Goal: Information Seeking & Learning: Find specific fact

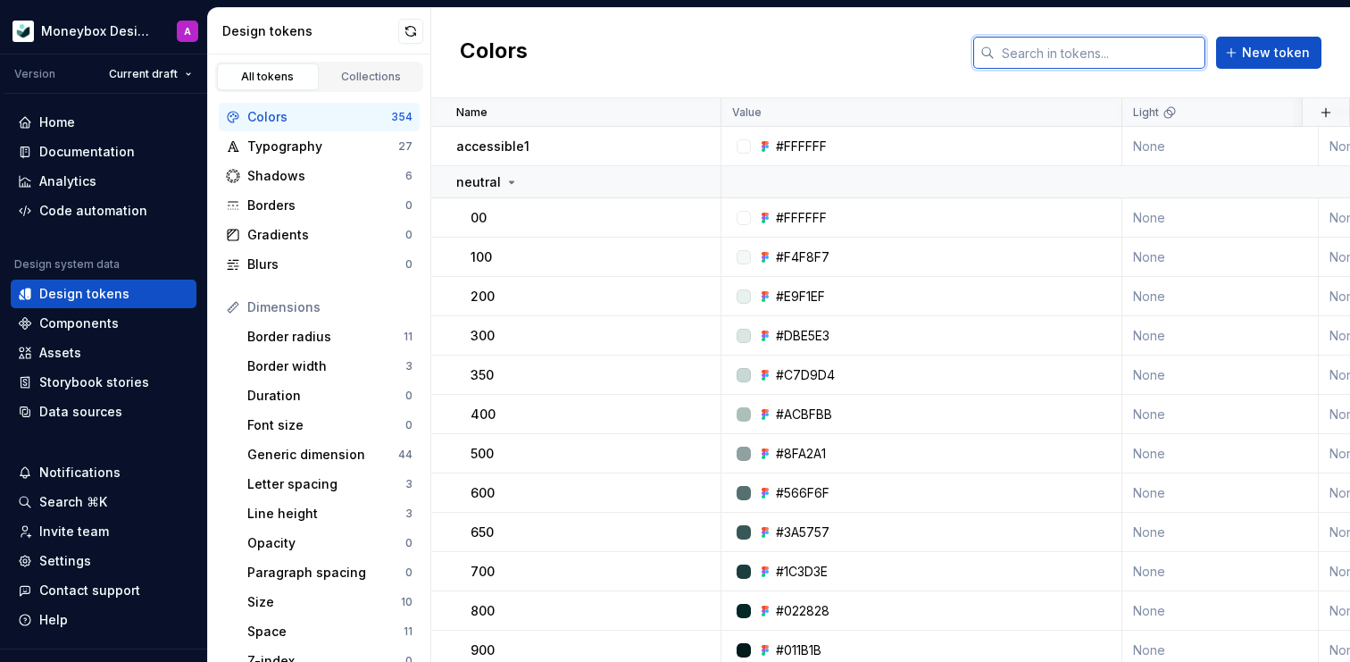
click at [1074, 43] on input "text" at bounding box center [1100, 53] width 211 height 32
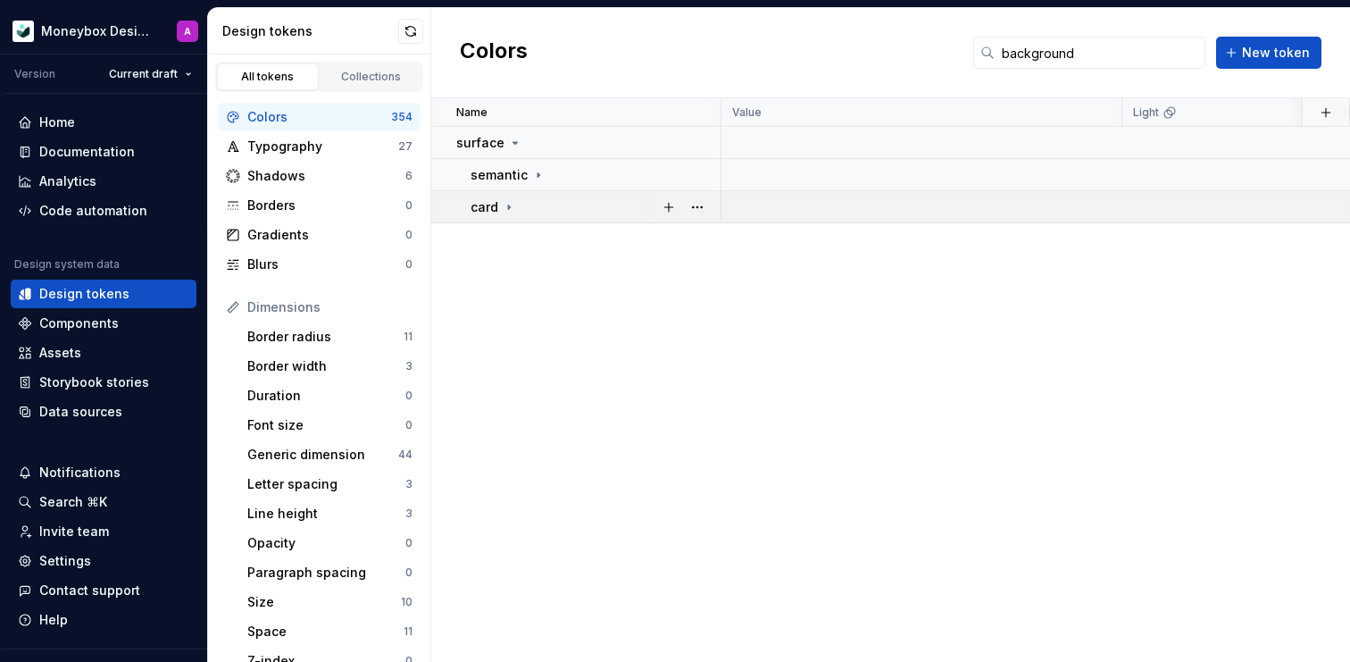
click at [507, 203] on icon at bounding box center [509, 207] width 14 height 14
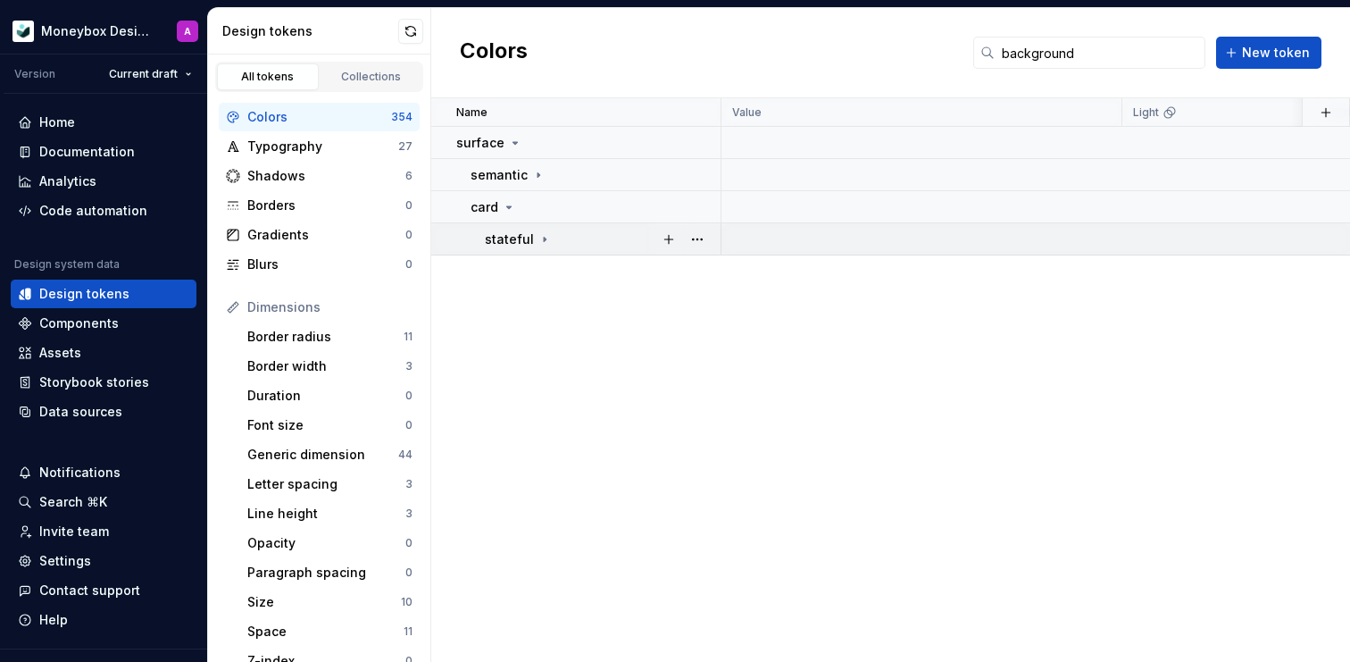
click at [544, 236] on icon at bounding box center [545, 239] width 14 height 14
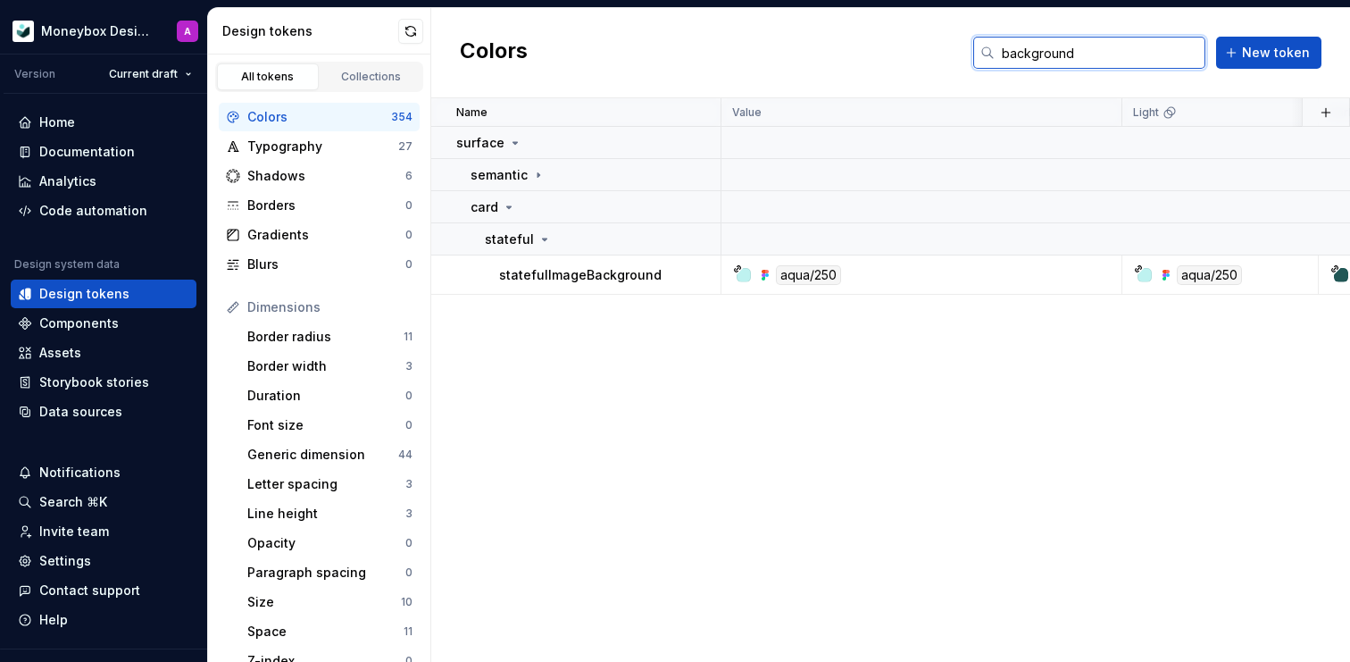
drag, startPoint x: 1100, startPoint y: 51, endPoint x: 875, endPoint y: 54, distance: 225.1
click at [875, 54] on div "Colors background New token" at bounding box center [890, 53] width 919 height 90
type input "extralight"
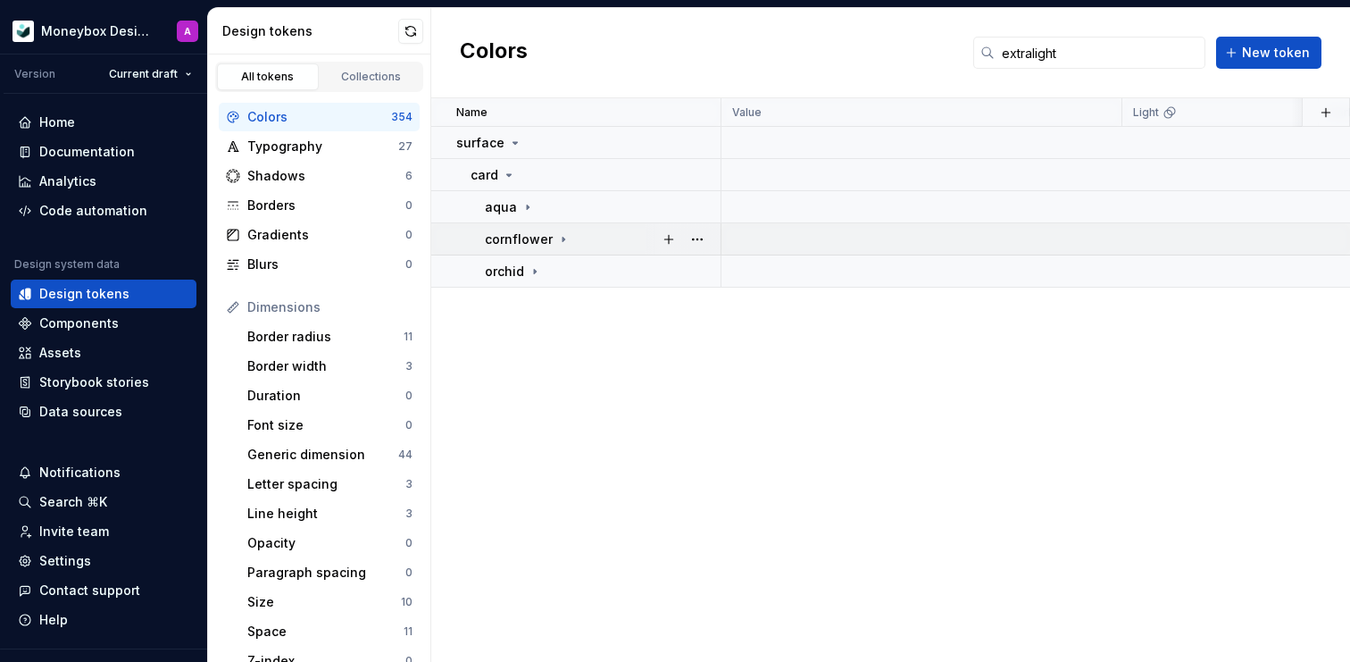
click at [560, 232] on icon at bounding box center [563, 239] width 14 height 14
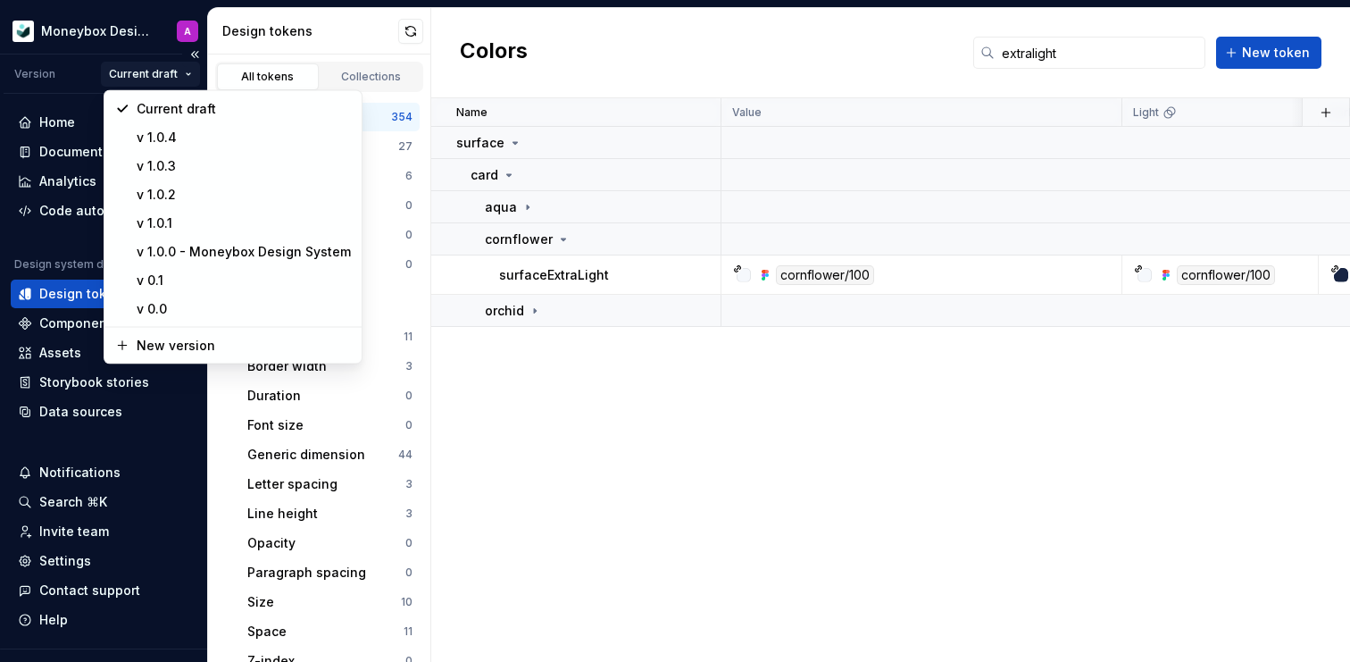
click at [187, 71] on html "Moneybox Design System A Version Current draft Home Documentation Analytics Cod…" at bounding box center [675, 331] width 1350 height 662
click at [188, 138] on div "v 1.0.4" at bounding box center [244, 138] width 214 height 18
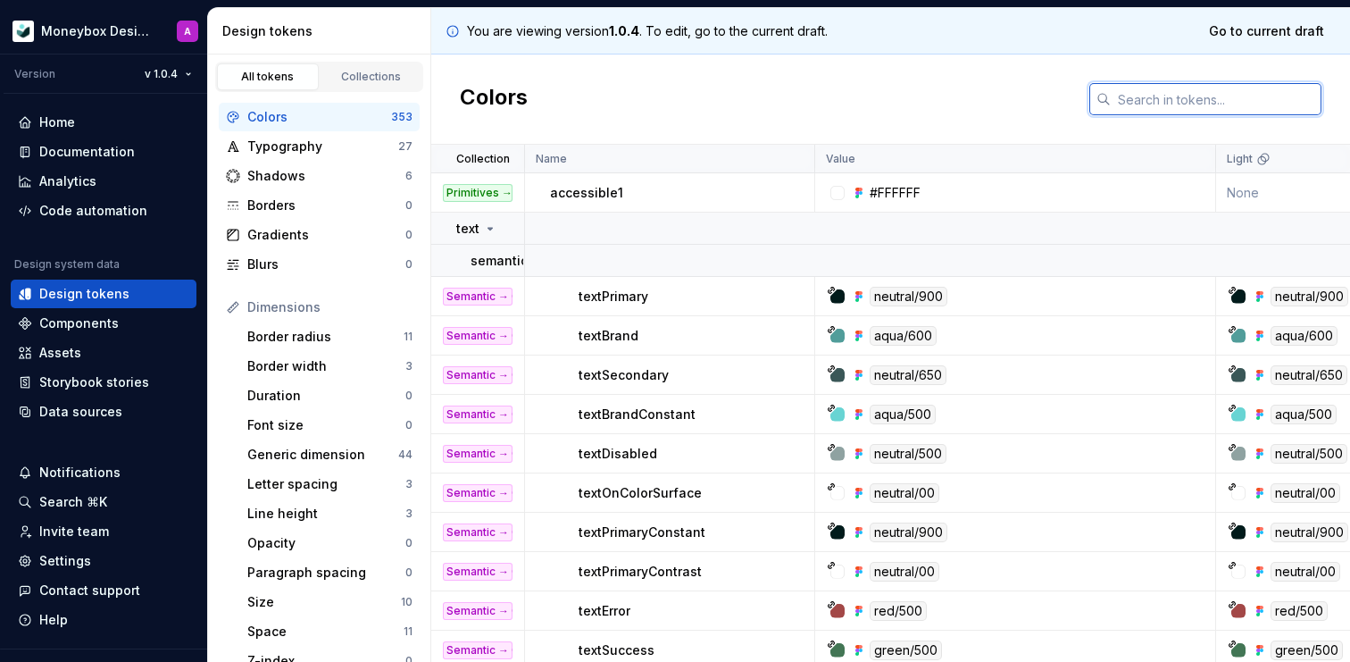
click at [1182, 104] on input "text" at bounding box center [1216, 99] width 211 height 32
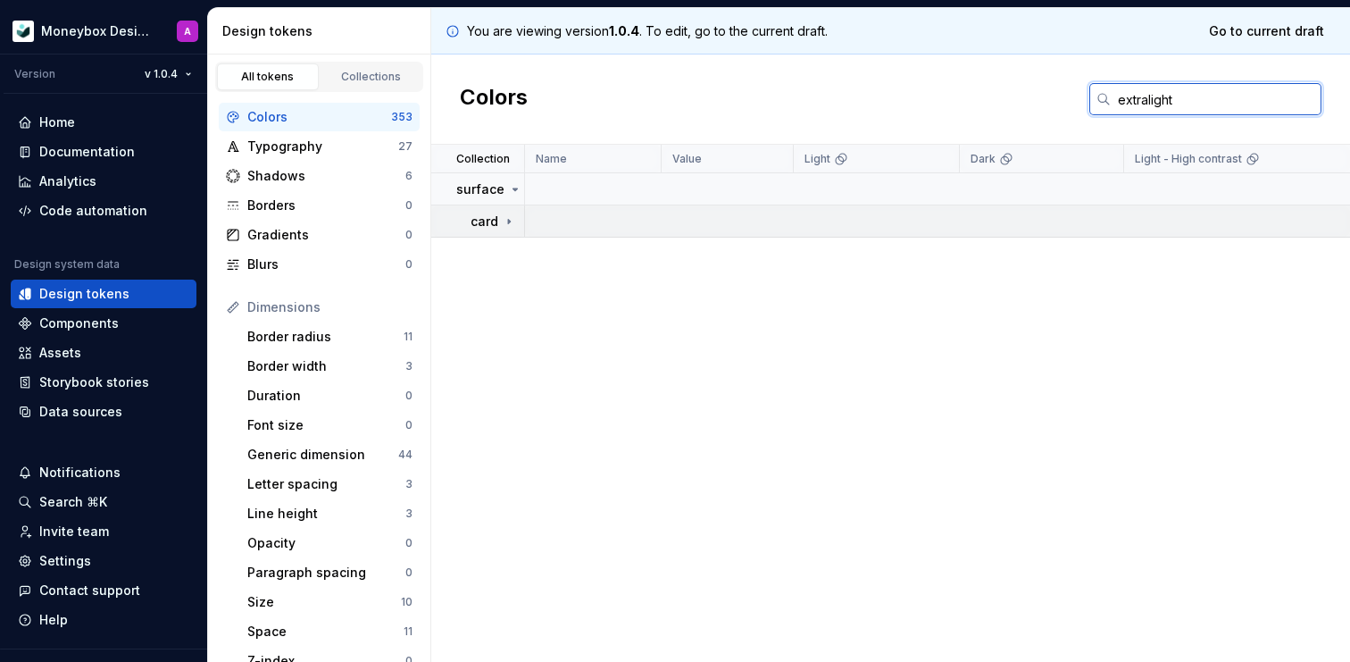
type input "extralight"
click at [504, 221] on icon at bounding box center [509, 221] width 14 height 14
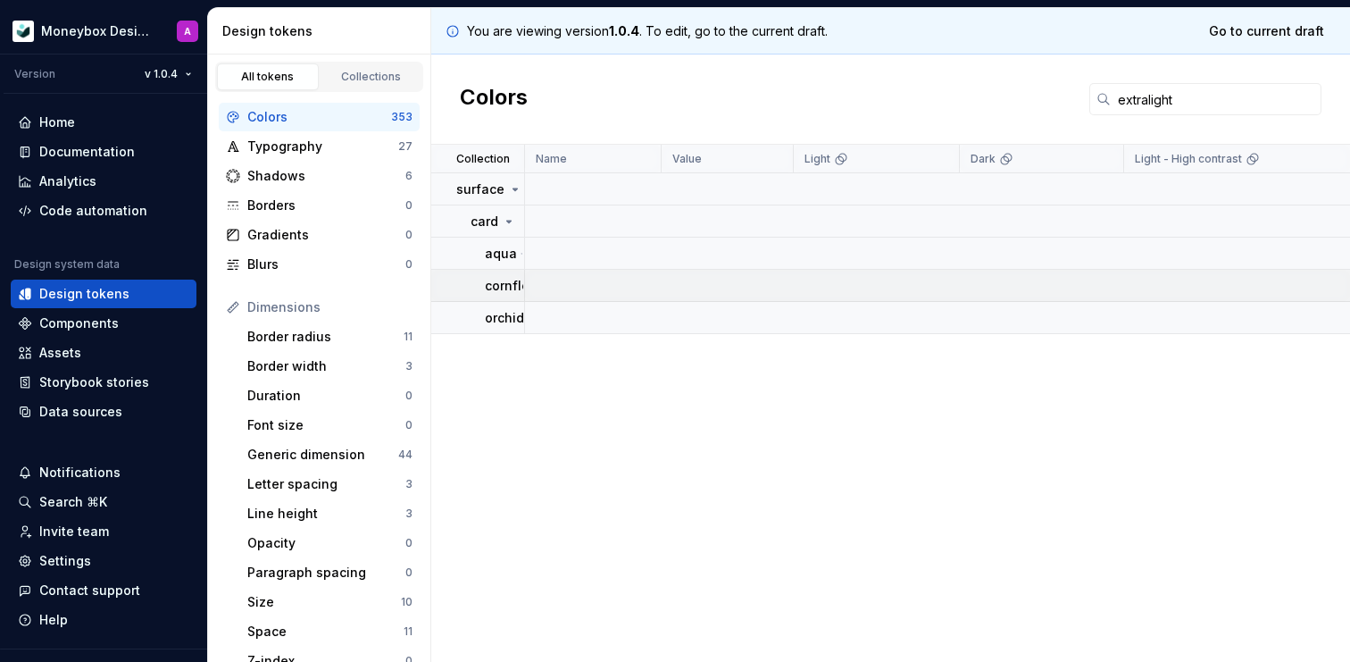
click at [517, 283] on p "cornflower" at bounding box center [519, 286] width 68 height 18
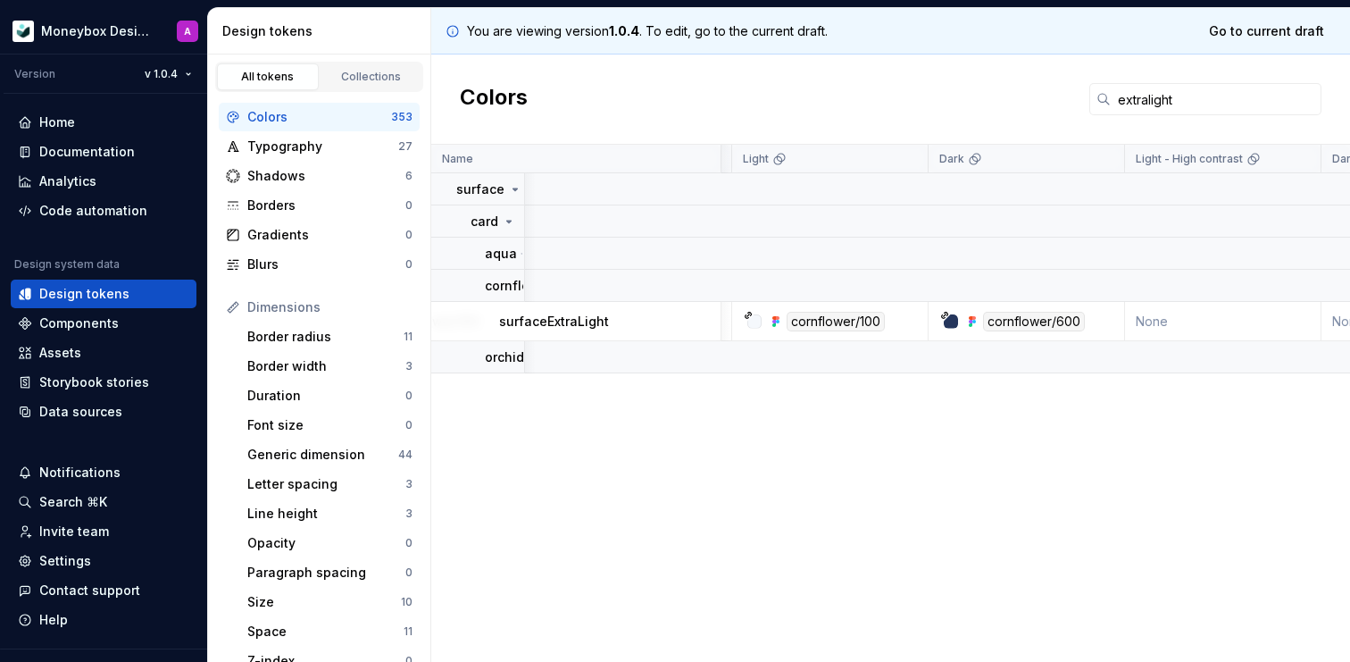
scroll to position [0, 497]
click at [548, 315] on p "surfaceExtraLight" at bounding box center [554, 322] width 110 height 18
click at [478, 318] on td "surfaceExtraLight" at bounding box center [576, 321] width 290 height 39
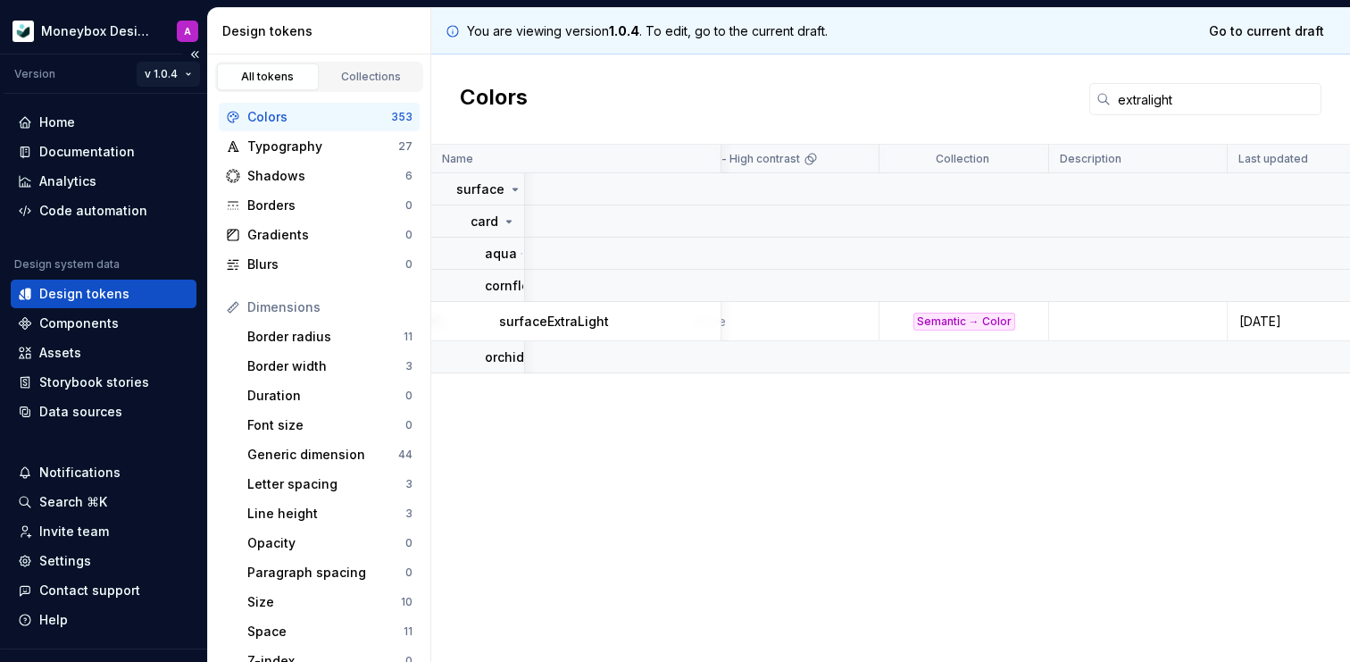
click at [137, 70] on html "Moneybox Design System A Version v 1.0.4 Home Documentation Analytics Code auto…" at bounding box center [675, 331] width 1350 height 662
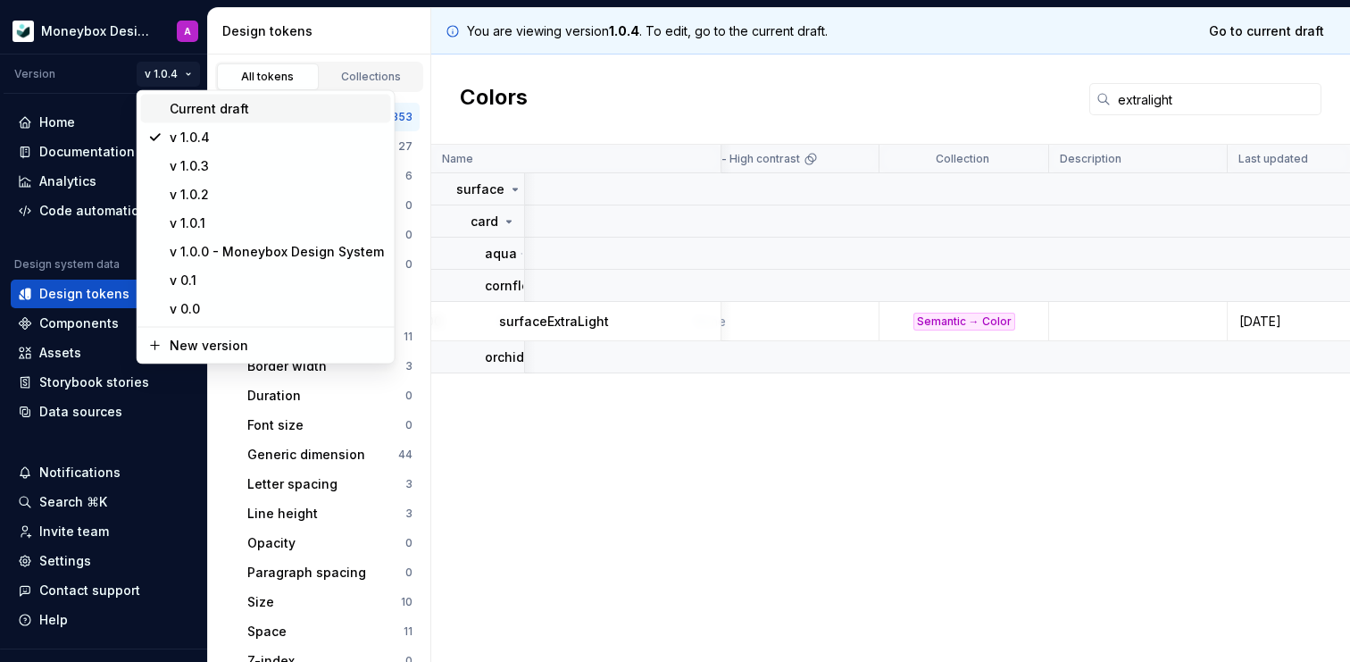
click at [207, 109] on div "Current draft" at bounding box center [277, 109] width 214 height 18
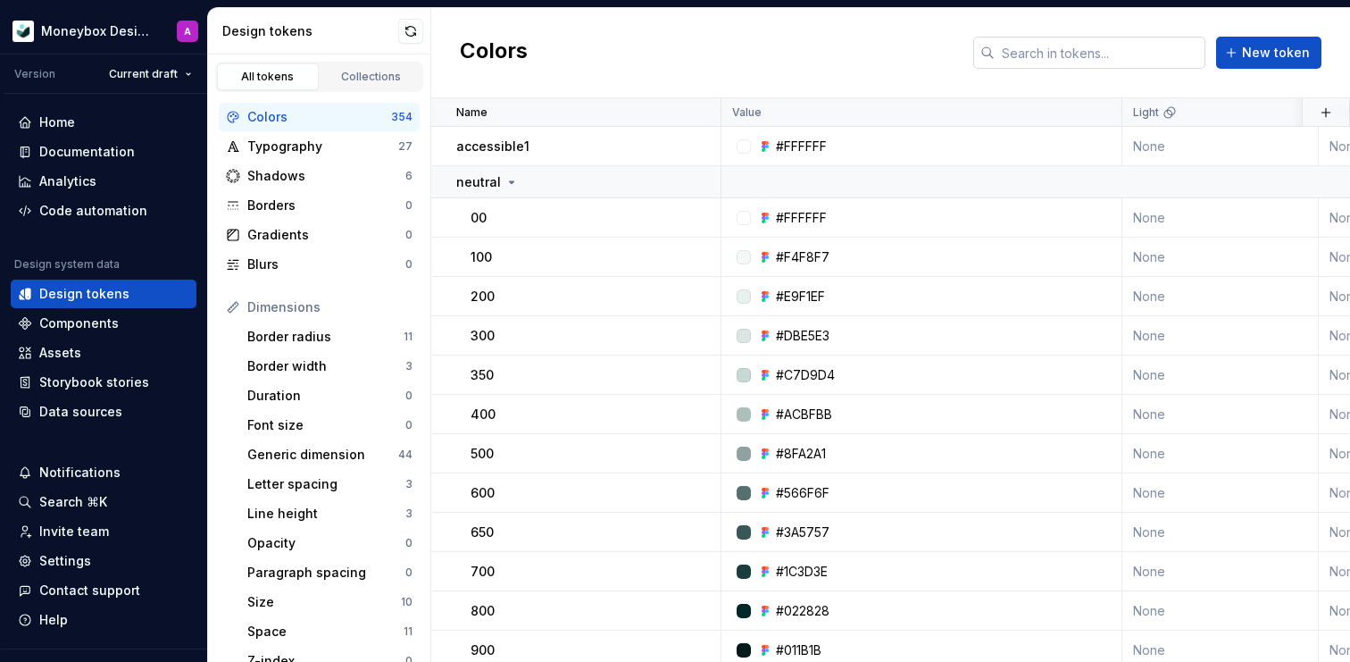
click at [1077, 51] on input "text" at bounding box center [1100, 53] width 211 height 32
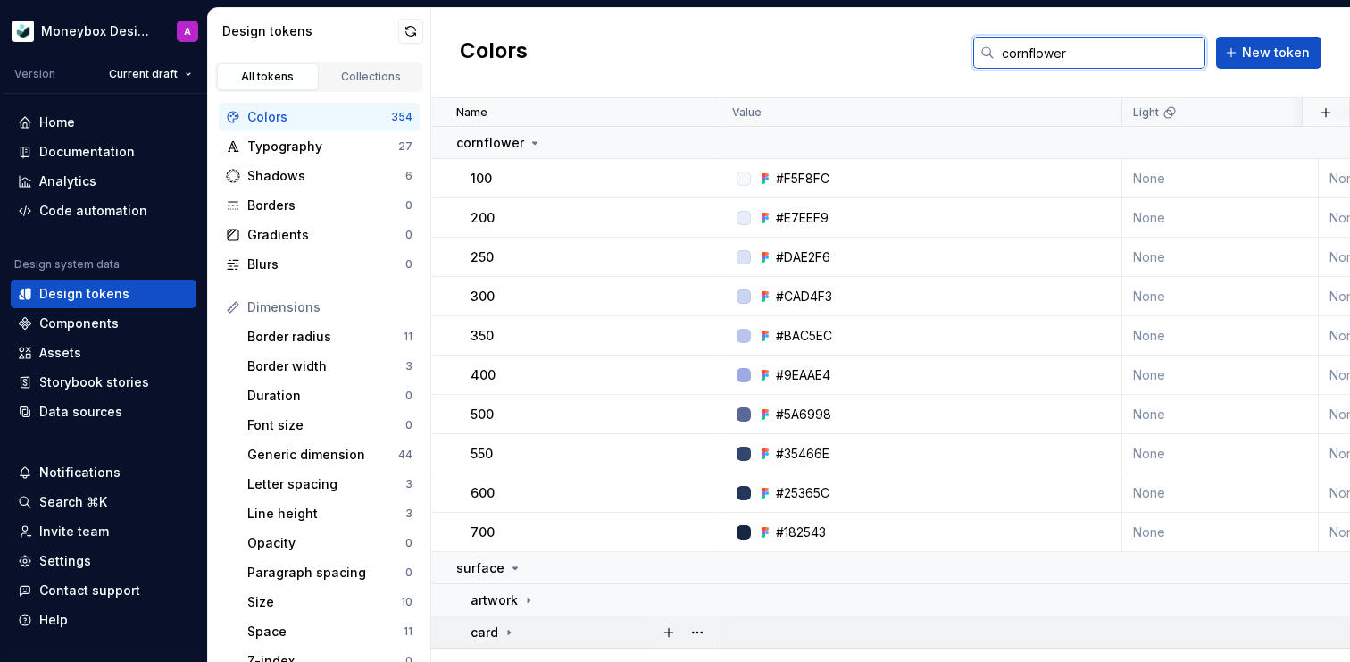
type input "cornflower"
click at [508, 632] on icon at bounding box center [509, 632] width 2 height 4
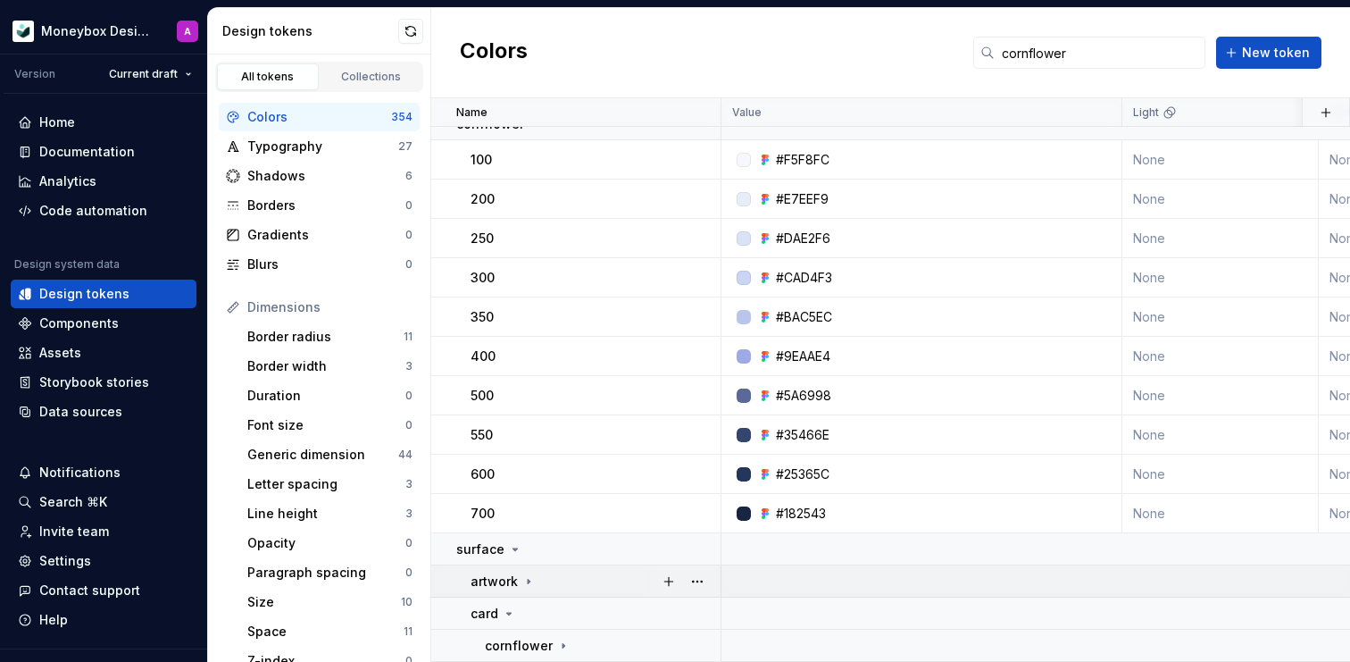
click at [525, 579] on icon at bounding box center [529, 581] width 14 height 14
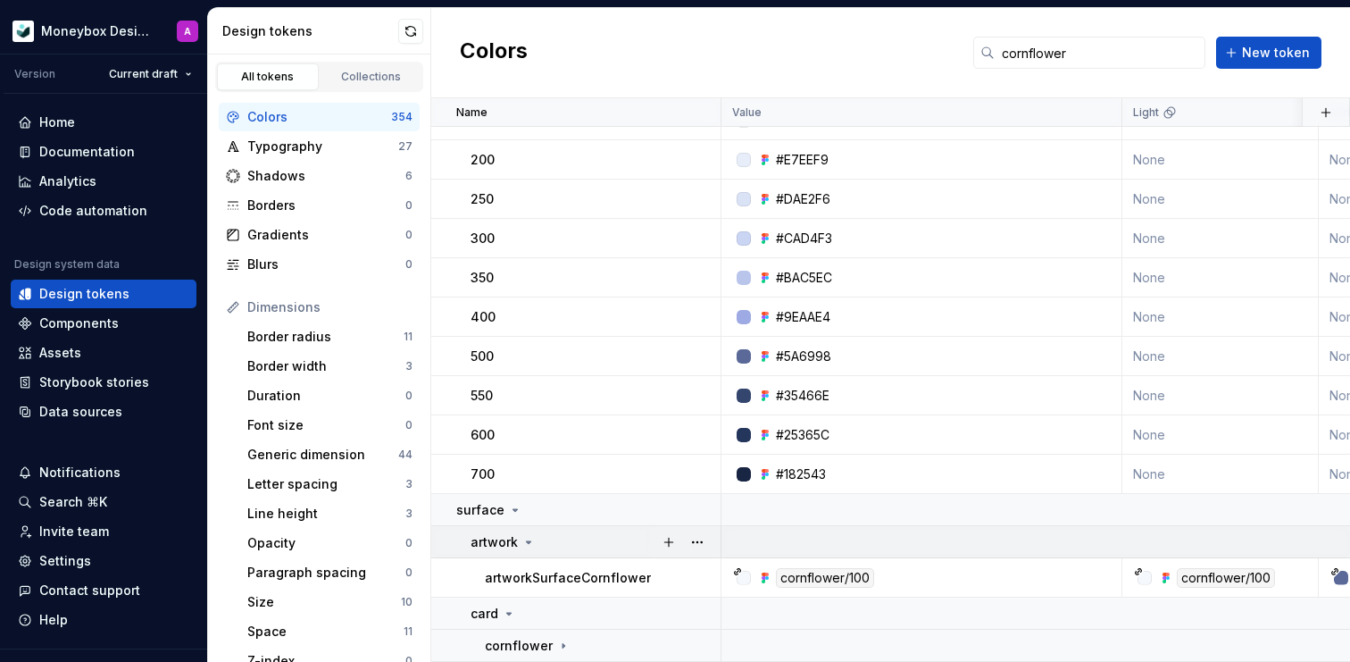
click at [525, 533] on div "artwork" at bounding box center [503, 542] width 65 height 18
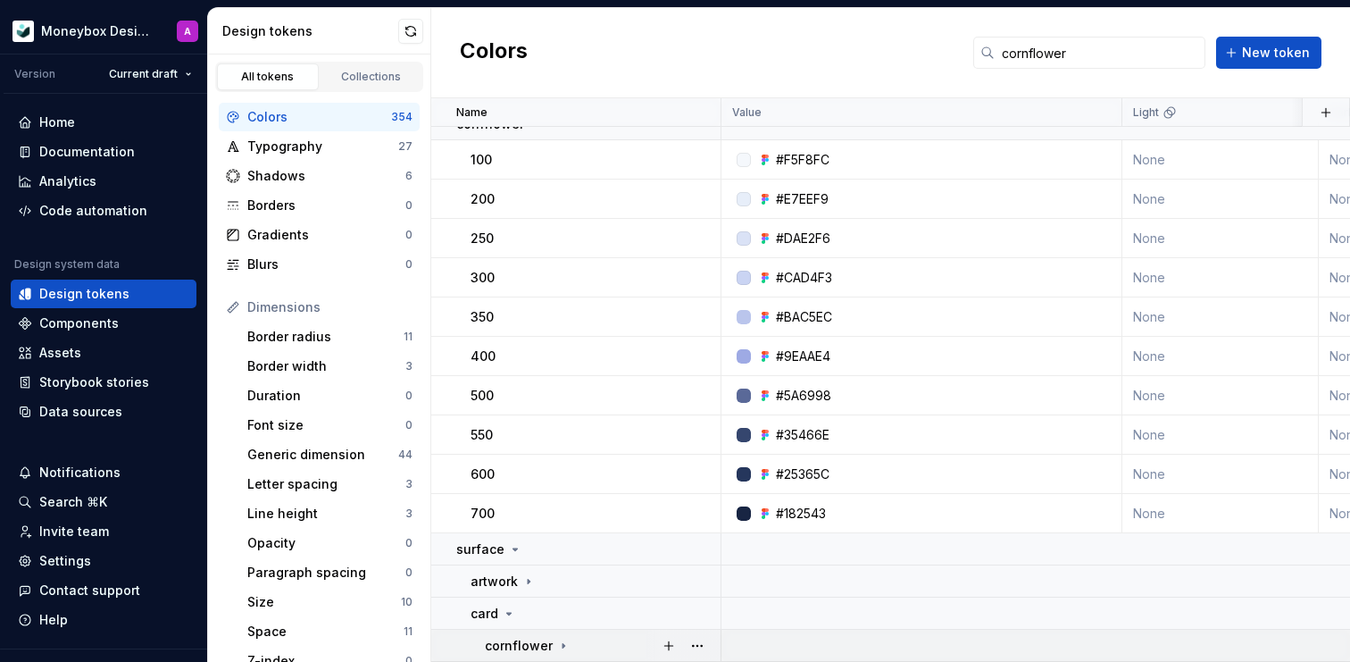
click at [564, 647] on icon at bounding box center [563, 646] width 14 height 14
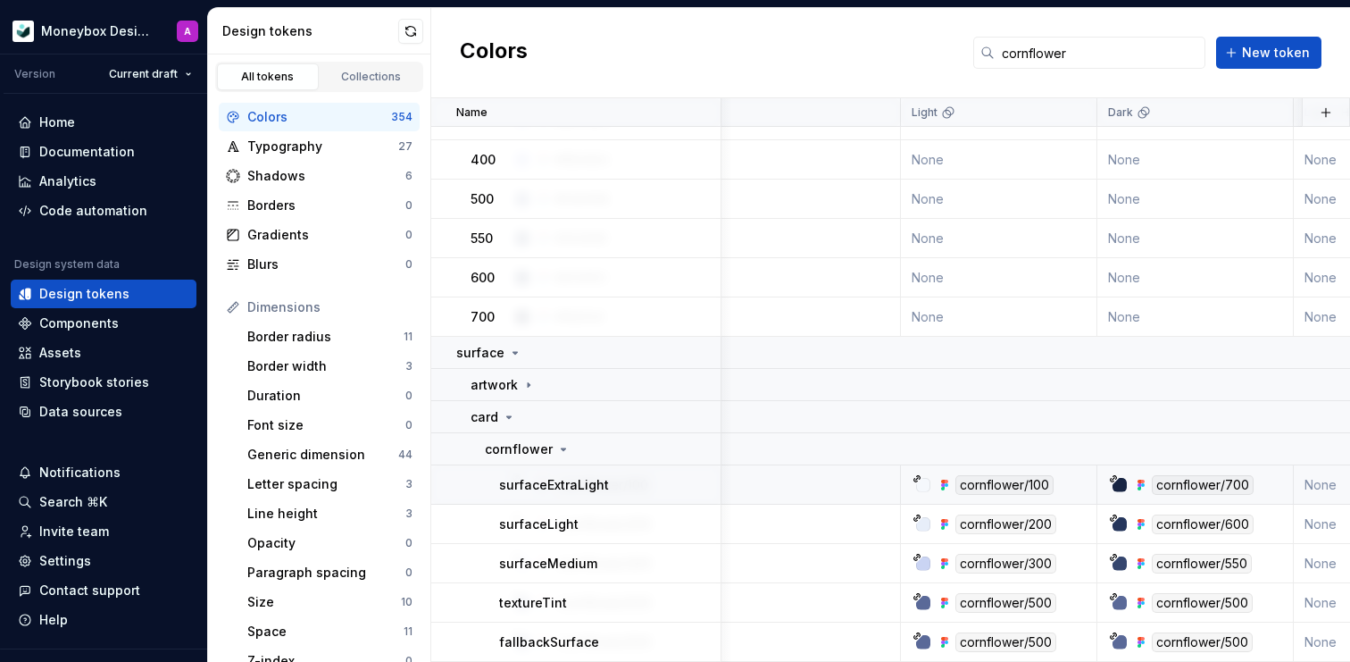
scroll to position [215, 230]
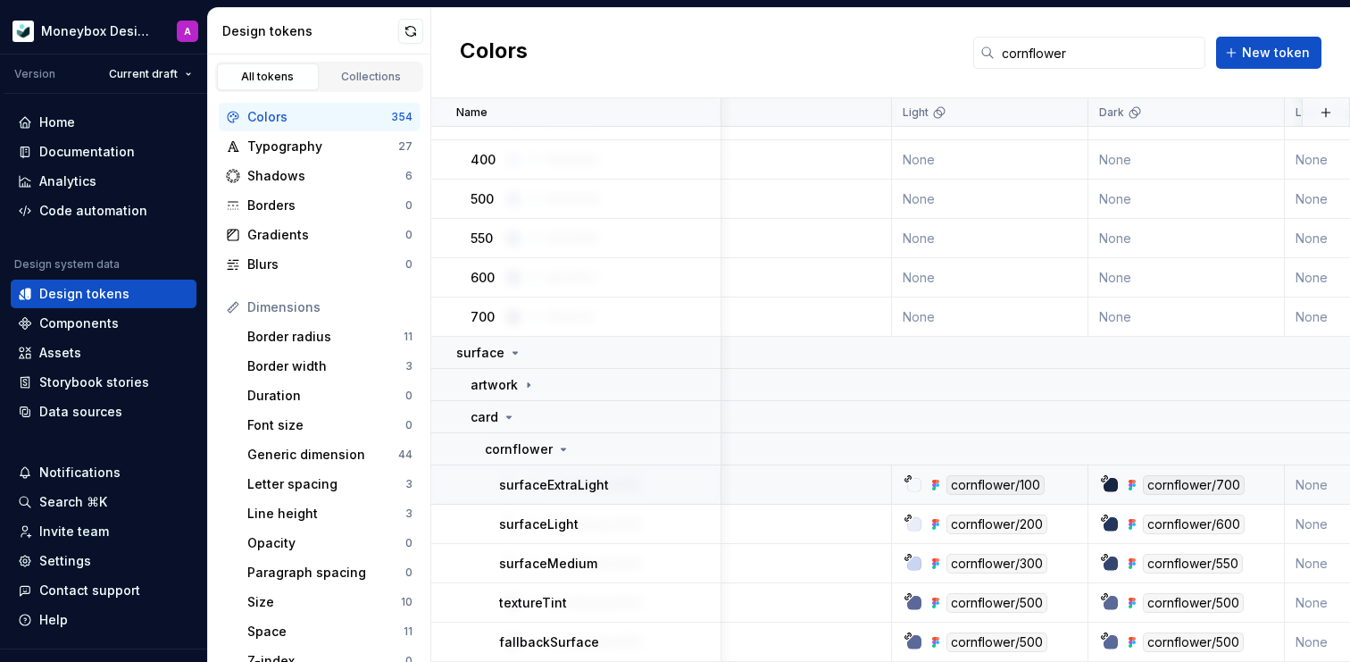
click at [781, 480] on div "cornflower/100" at bounding box center [697, 485] width 388 height 20
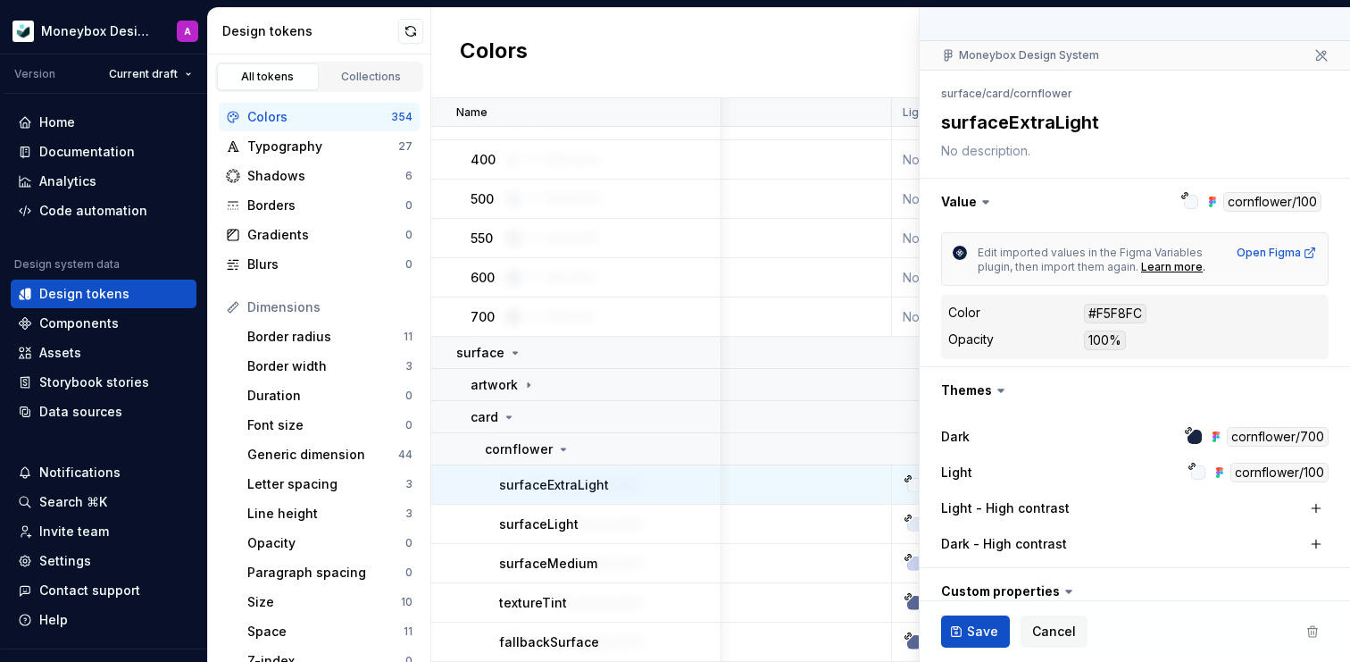
scroll to position [121, 0]
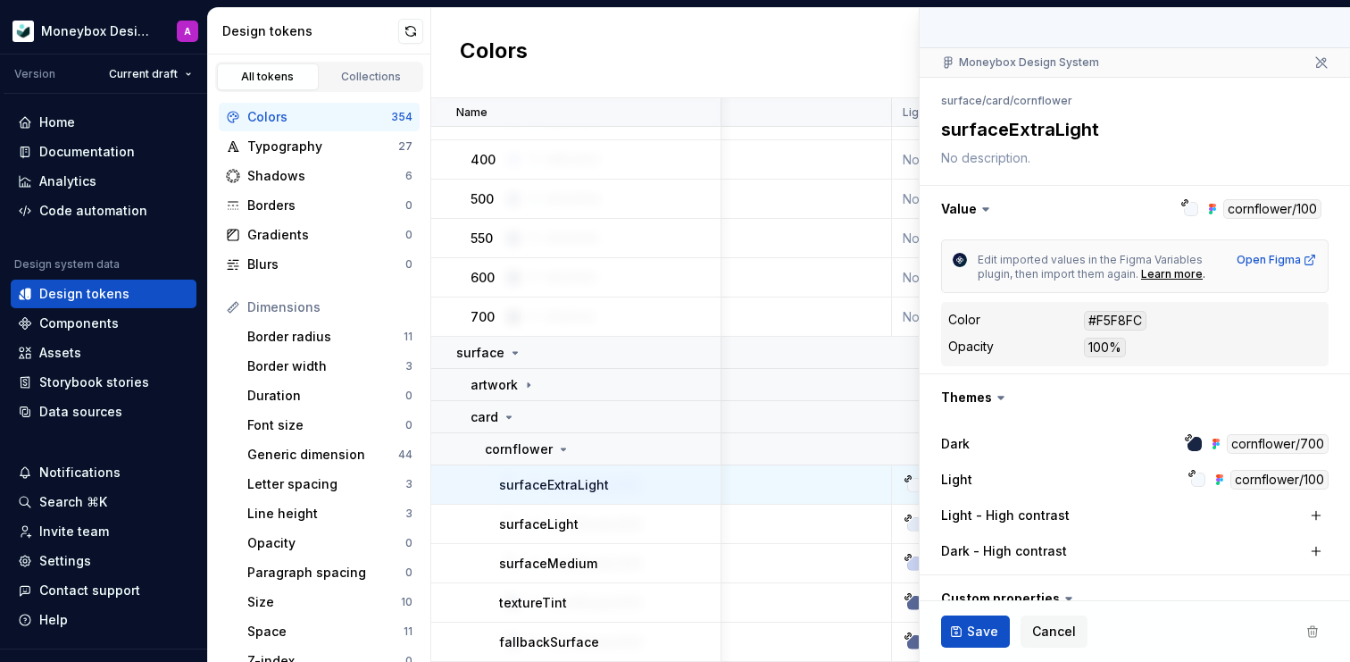
click at [1114, 317] on div "#F5F8FC" at bounding box center [1115, 321] width 63 height 20
copy div "F5F8FC"
click at [753, 318] on div "#182543" at bounding box center [697, 317] width 388 height 18
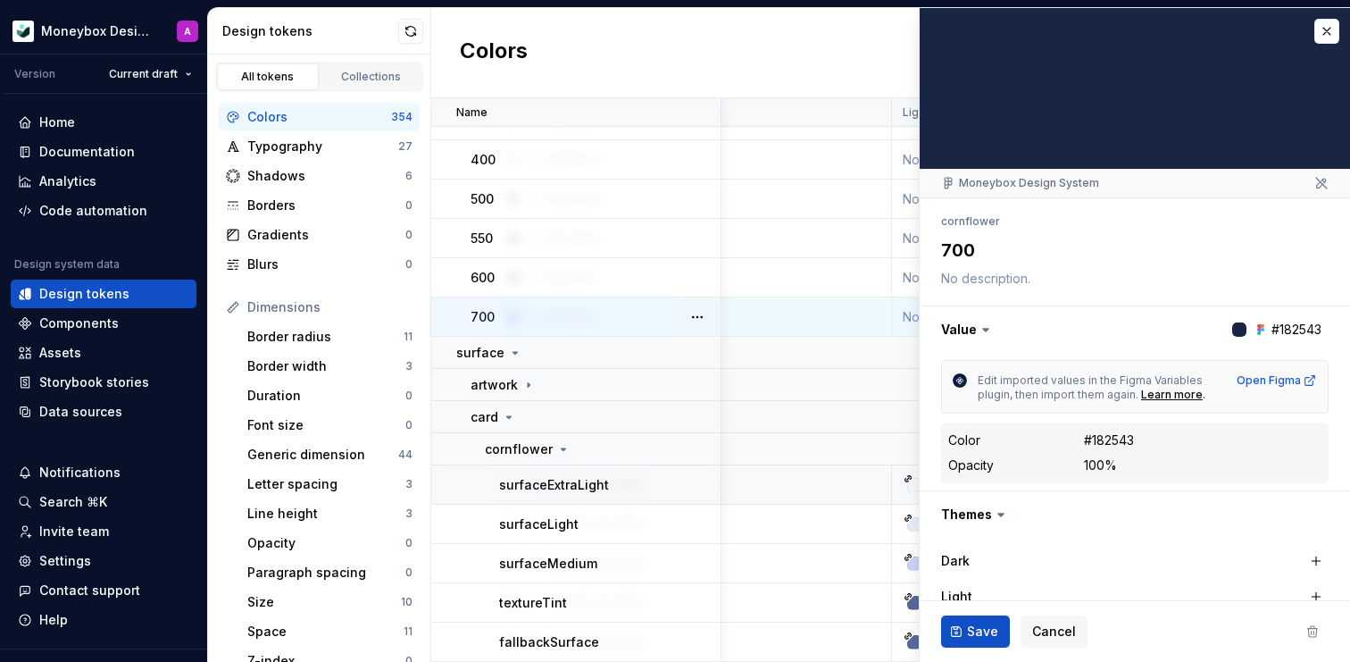
type textarea "*"
click at [1112, 440] on div "#182543" at bounding box center [1109, 440] width 50 height 18
copy div "182543"
click at [1331, 35] on button "button" at bounding box center [1327, 31] width 25 height 25
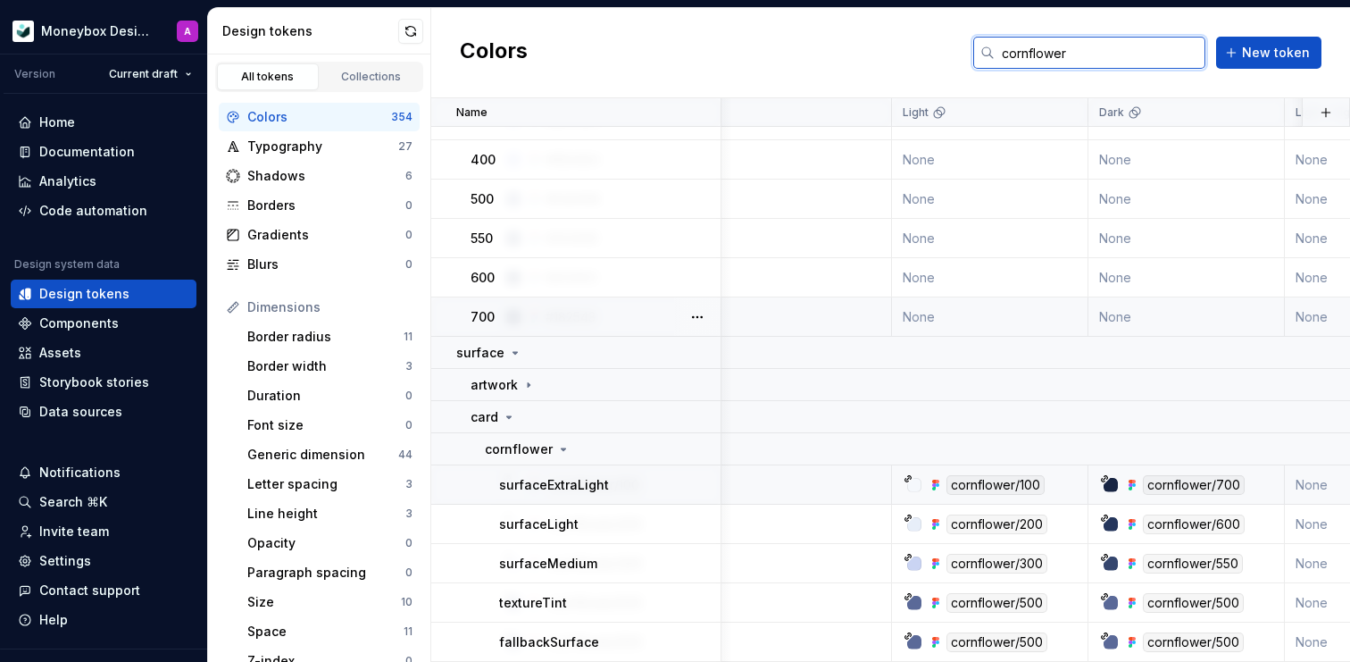
drag, startPoint x: 1098, startPoint y: 54, endPoint x: 885, endPoint y: 54, distance: 212.6
click at [885, 54] on div "Colors cornflower New token" at bounding box center [890, 53] width 919 height 90
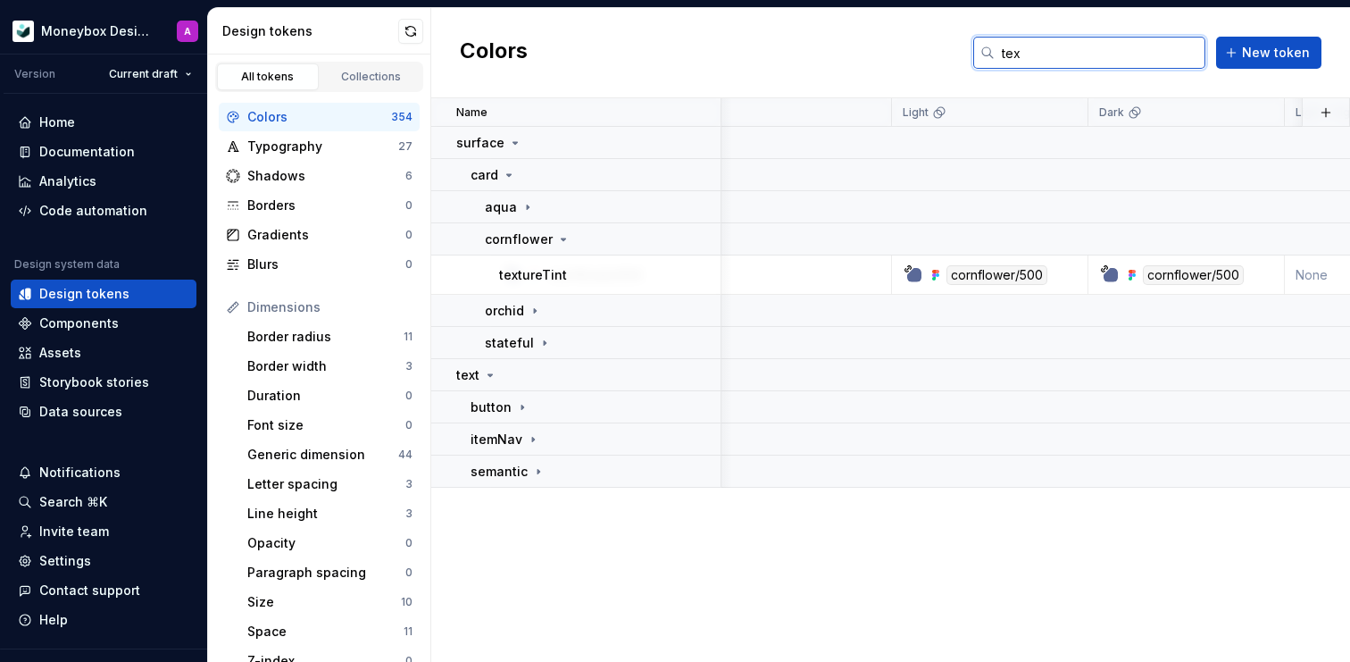
scroll to position [0, 230]
type input "texture"
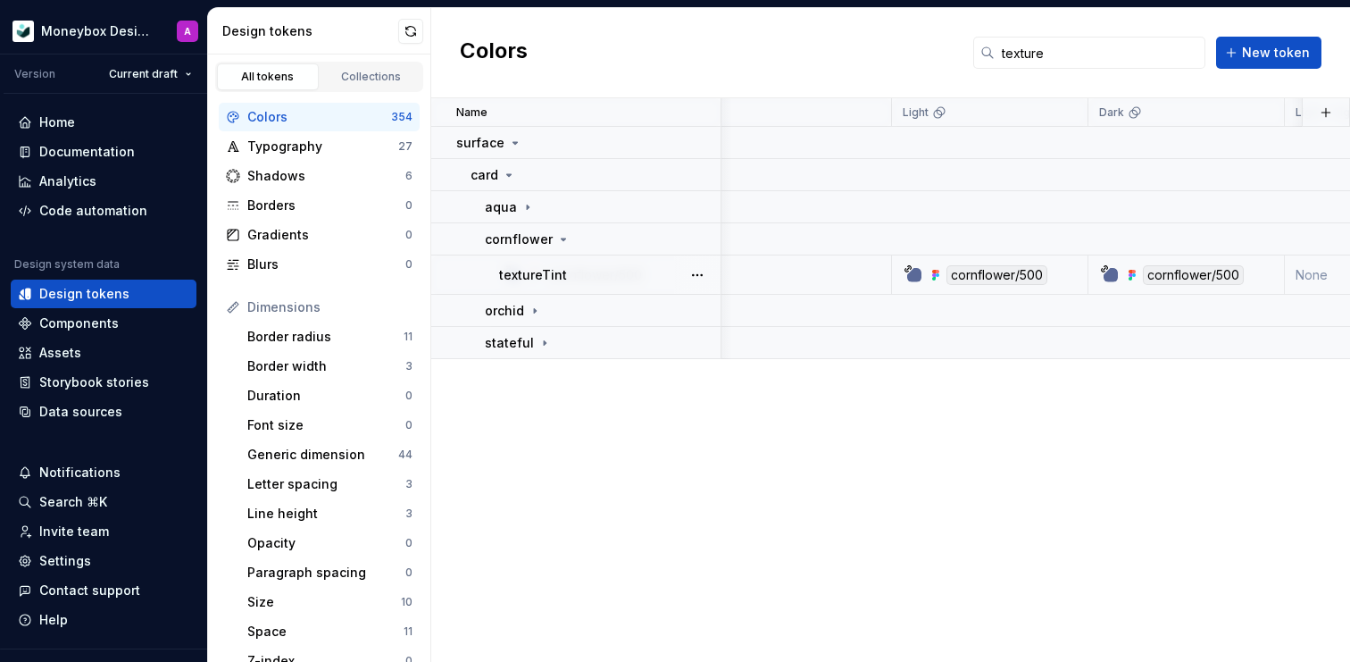
click at [1001, 276] on div "cornflower/500" at bounding box center [997, 275] width 101 height 20
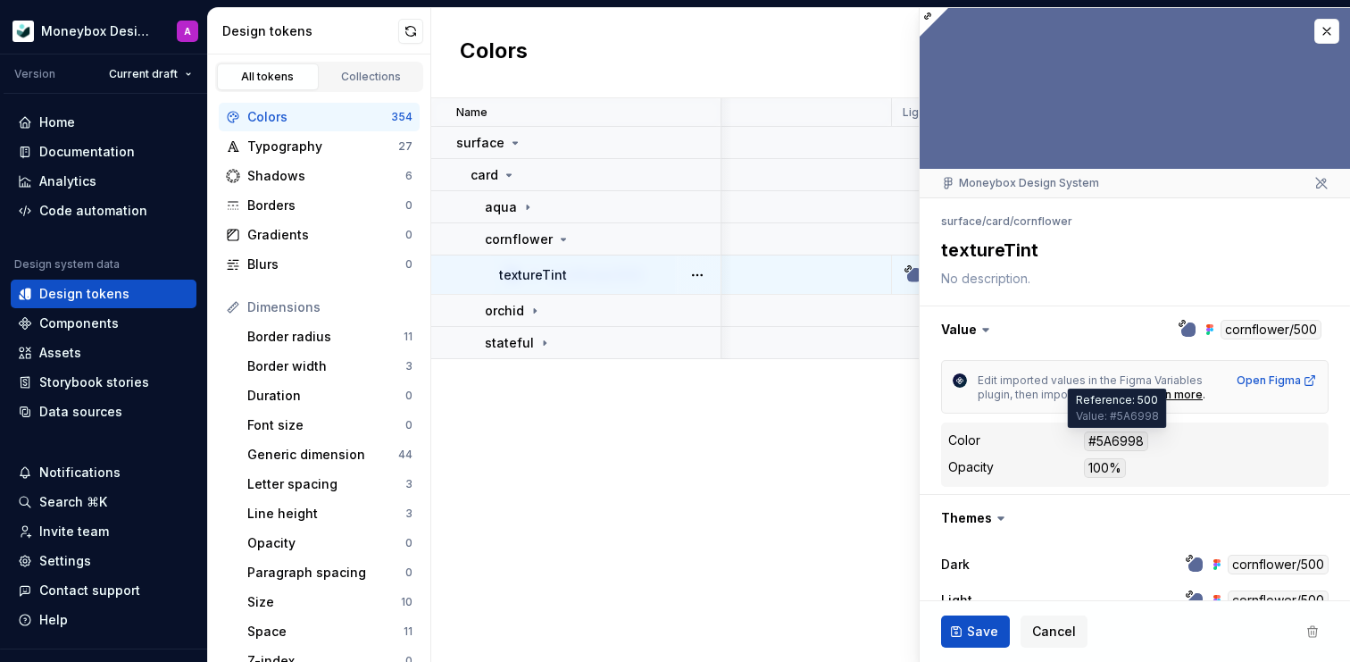
click at [1118, 441] on div "#5A6998" at bounding box center [1116, 441] width 64 height 20
copy div "5A6998"
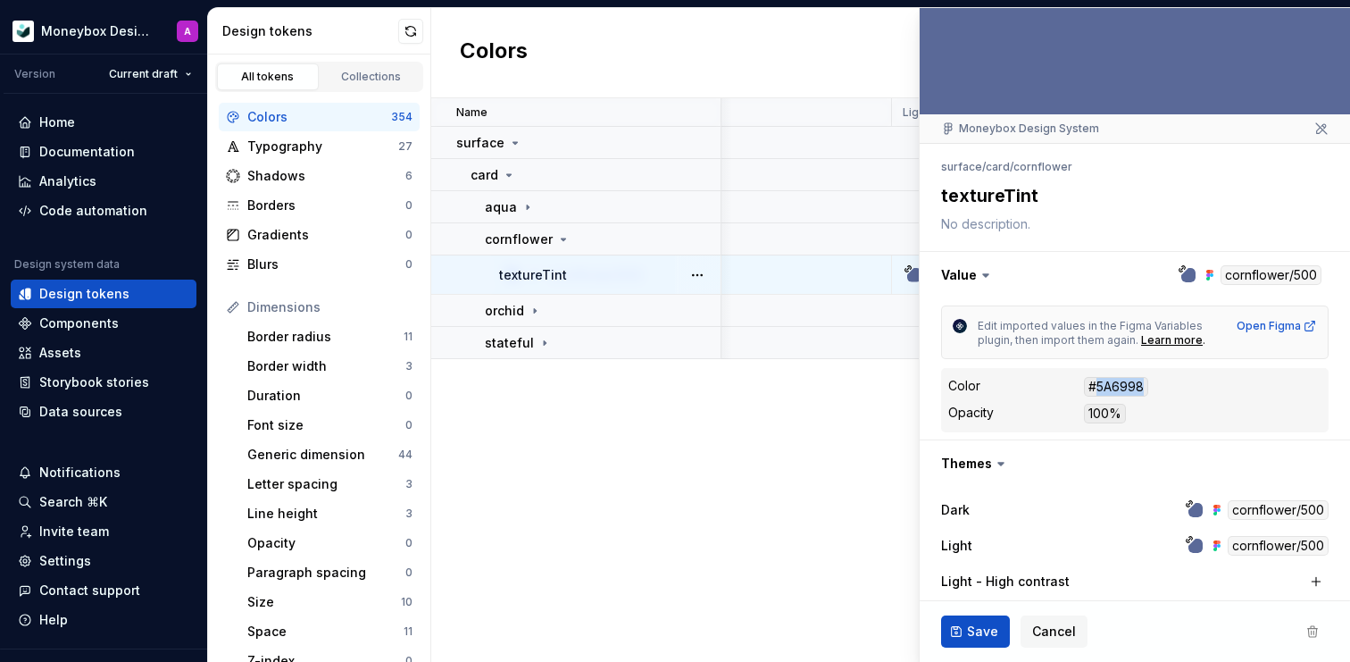
scroll to position [62, 0]
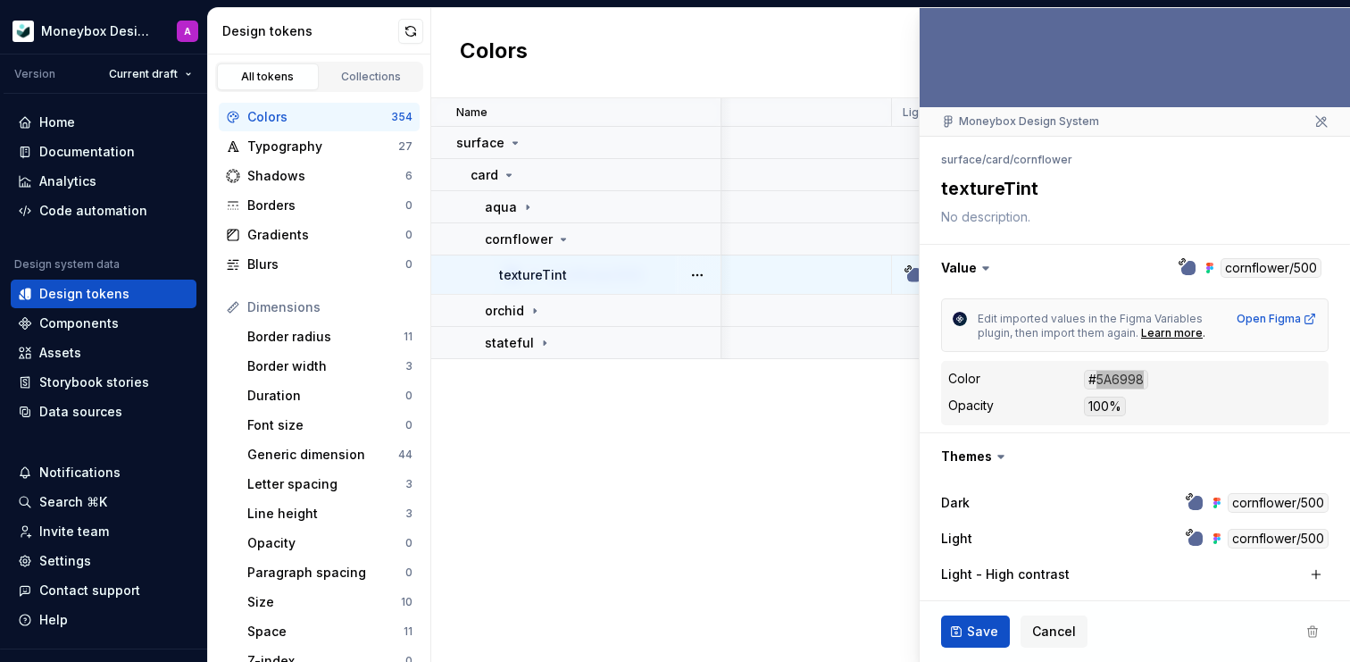
type textarea "*"
click at [1045, 620] on button "Cancel" at bounding box center [1054, 631] width 67 height 32
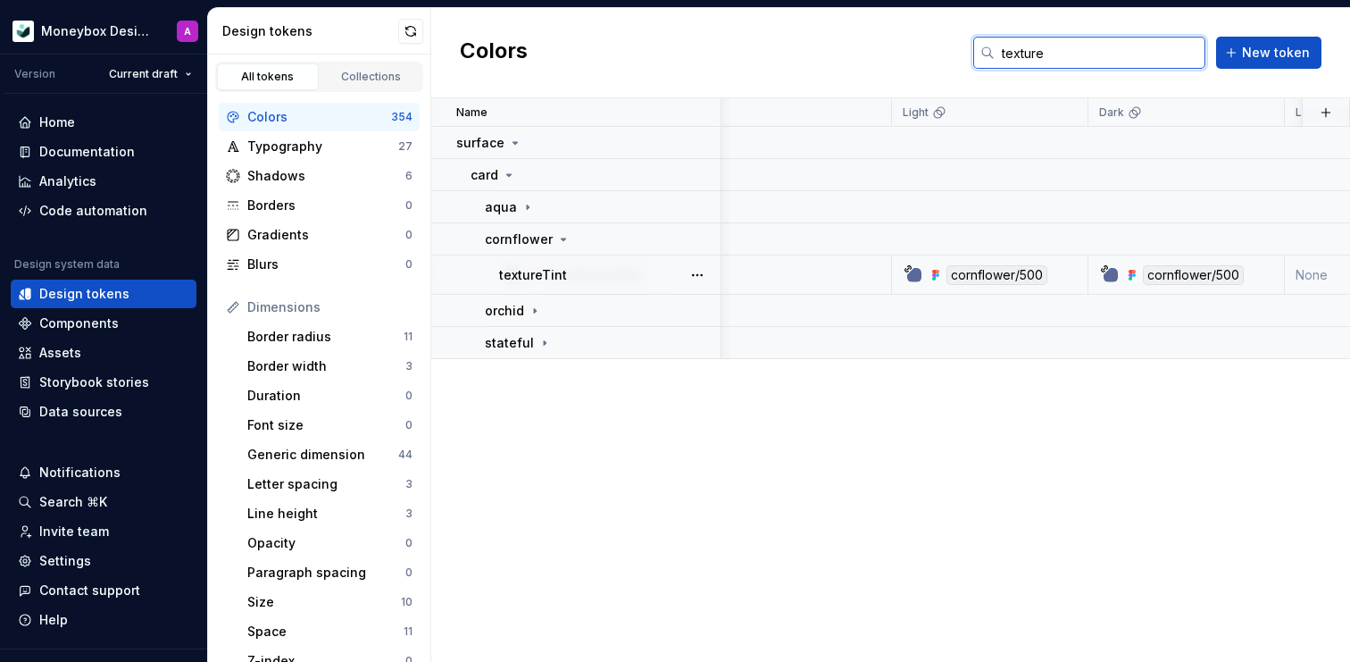
drag, startPoint x: 1062, startPoint y: 63, endPoint x: 952, endPoint y: 56, distance: 110.0
click at [952, 56] on div "Colors texture New token" at bounding box center [890, 53] width 919 height 90
type input "extralight"
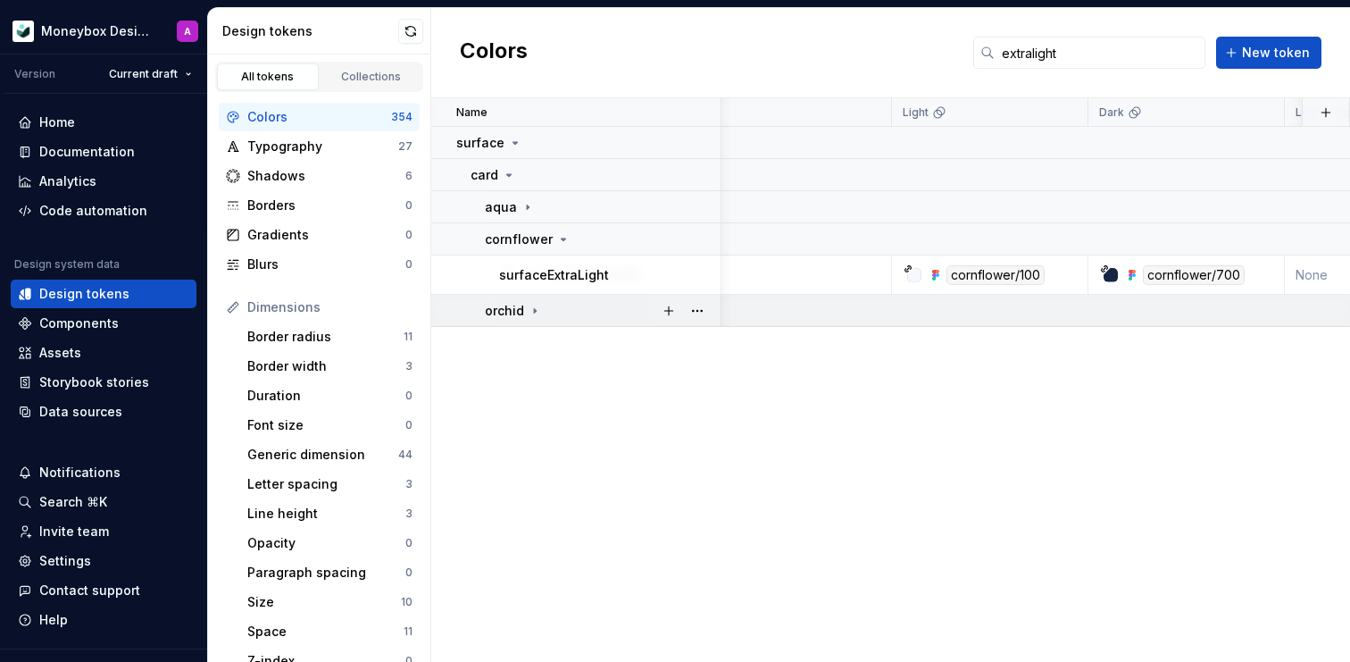
click at [526, 302] on div "orchid" at bounding box center [513, 311] width 57 height 18
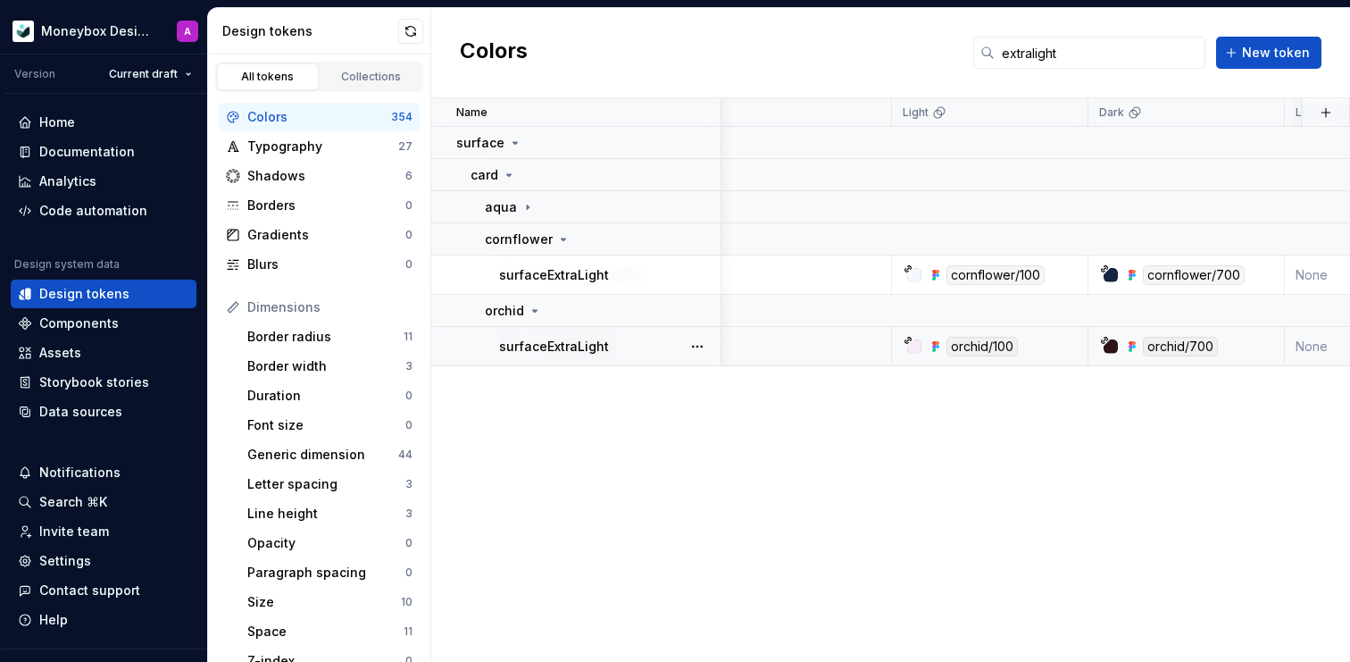
click at [846, 343] on div "orchid/100" at bounding box center [697, 347] width 388 height 20
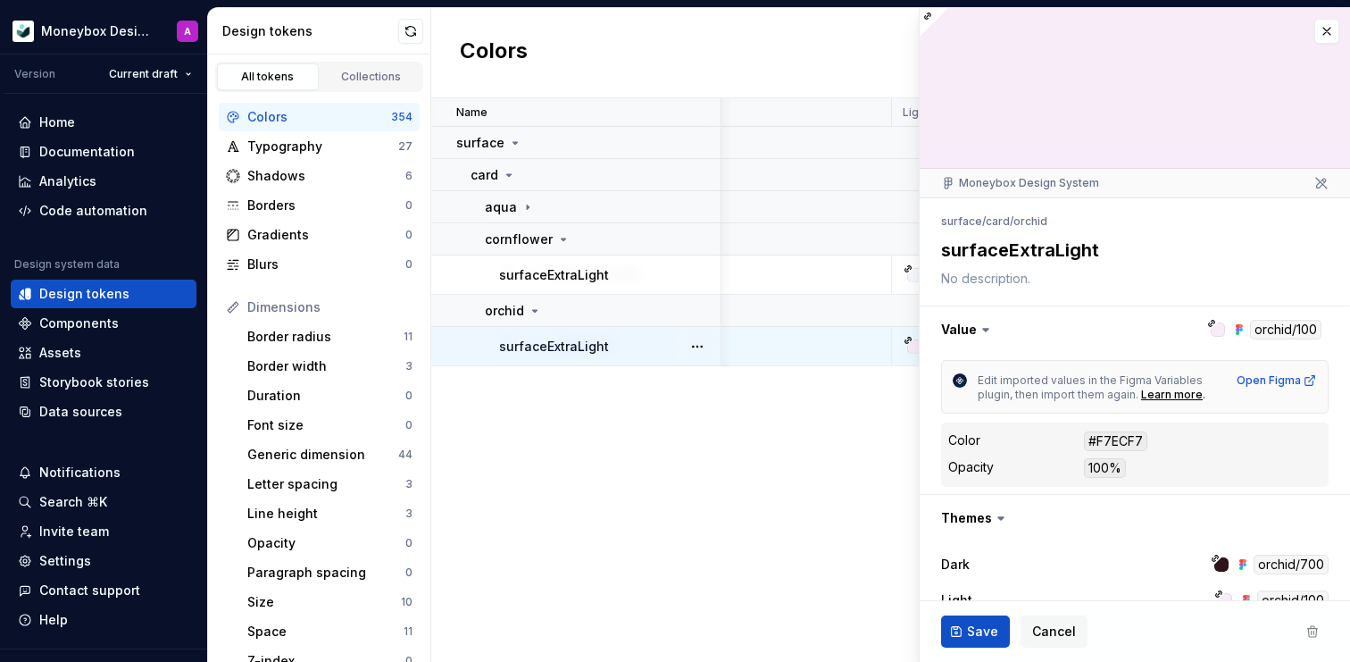
type textarea "*"
click at [1117, 439] on div "#F7ECF7" at bounding box center [1115, 441] width 63 height 20
copy div "F7ECF7"
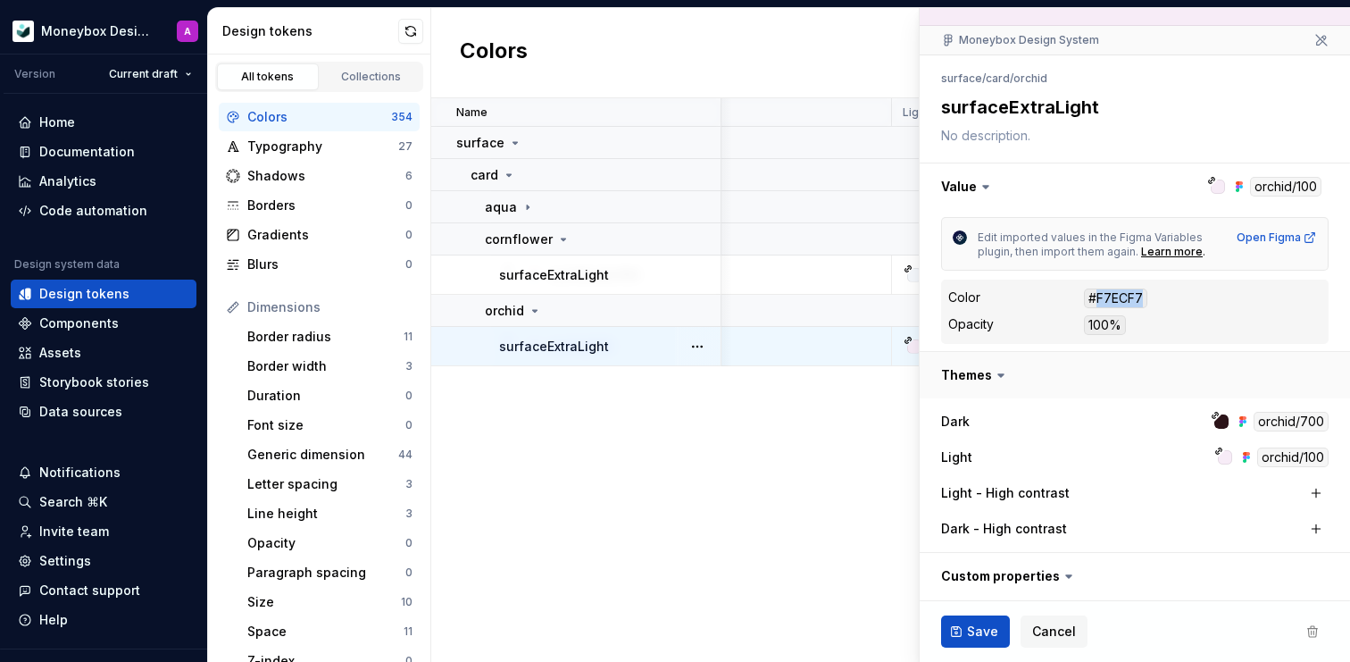
scroll to position [146, 0]
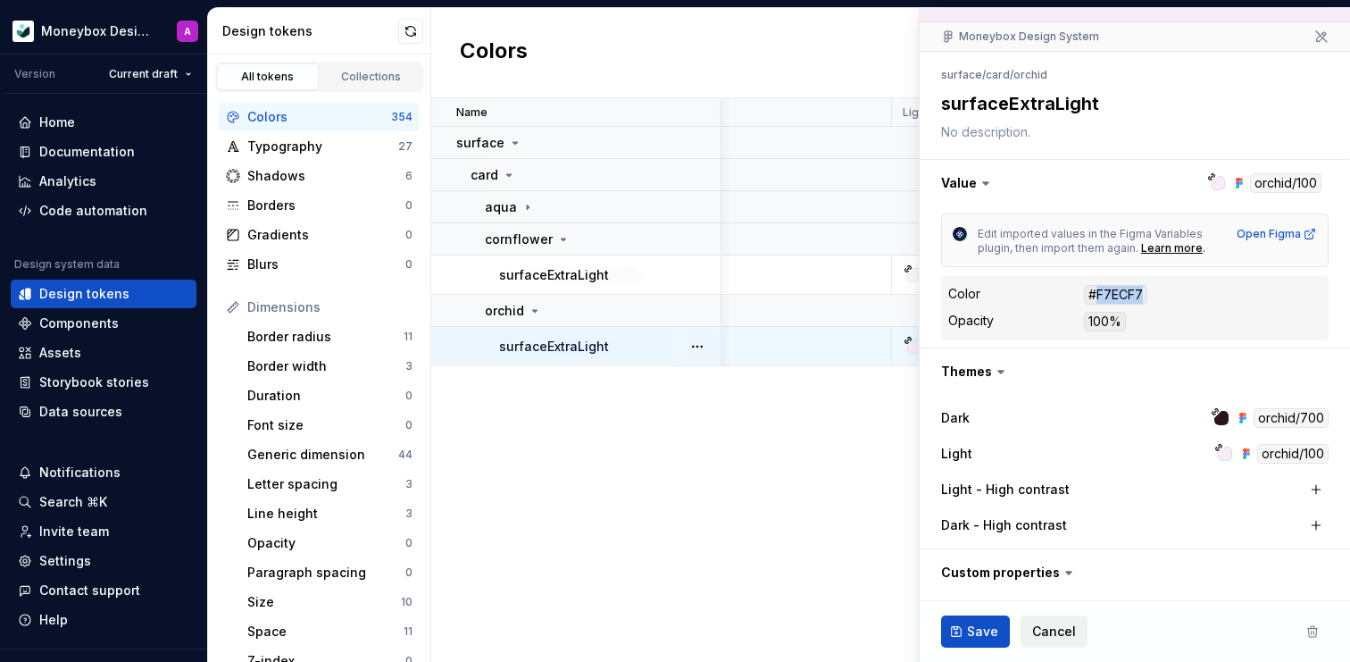
click at [1055, 627] on span "Cancel" at bounding box center [1054, 631] width 44 height 18
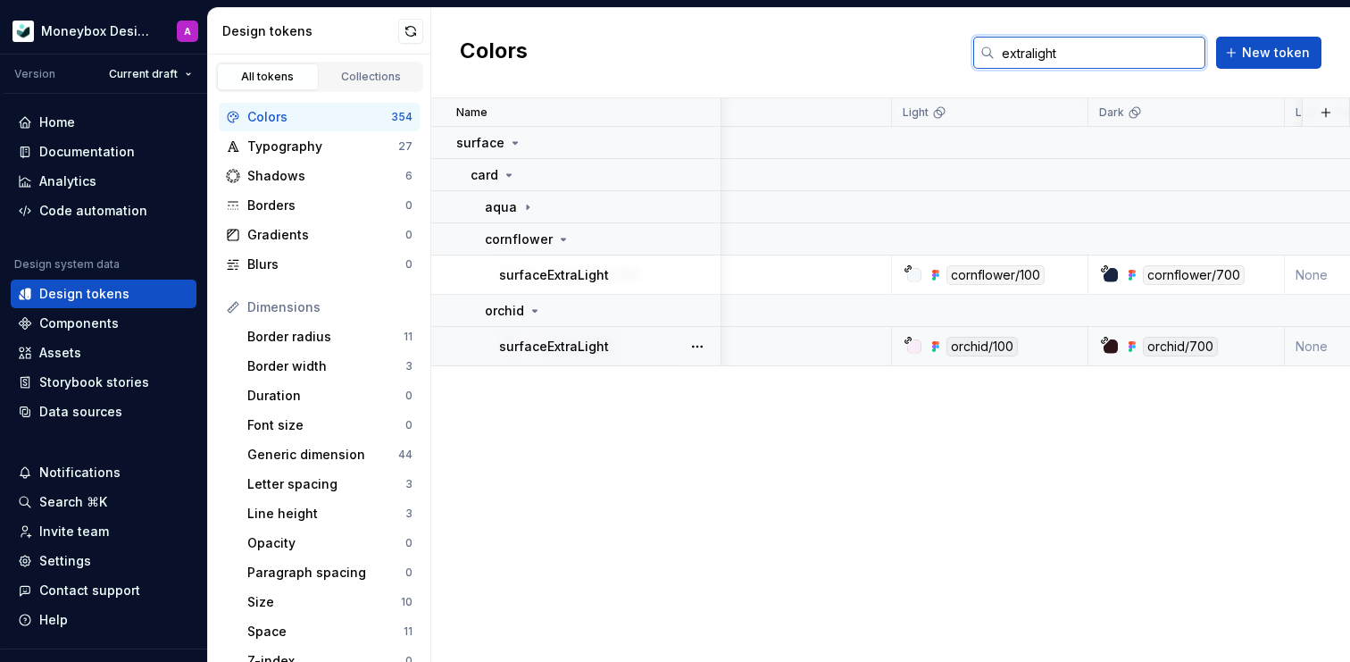
click at [1055, 61] on input "extralight" at bounding box center [1100, 53] width 211 height 32
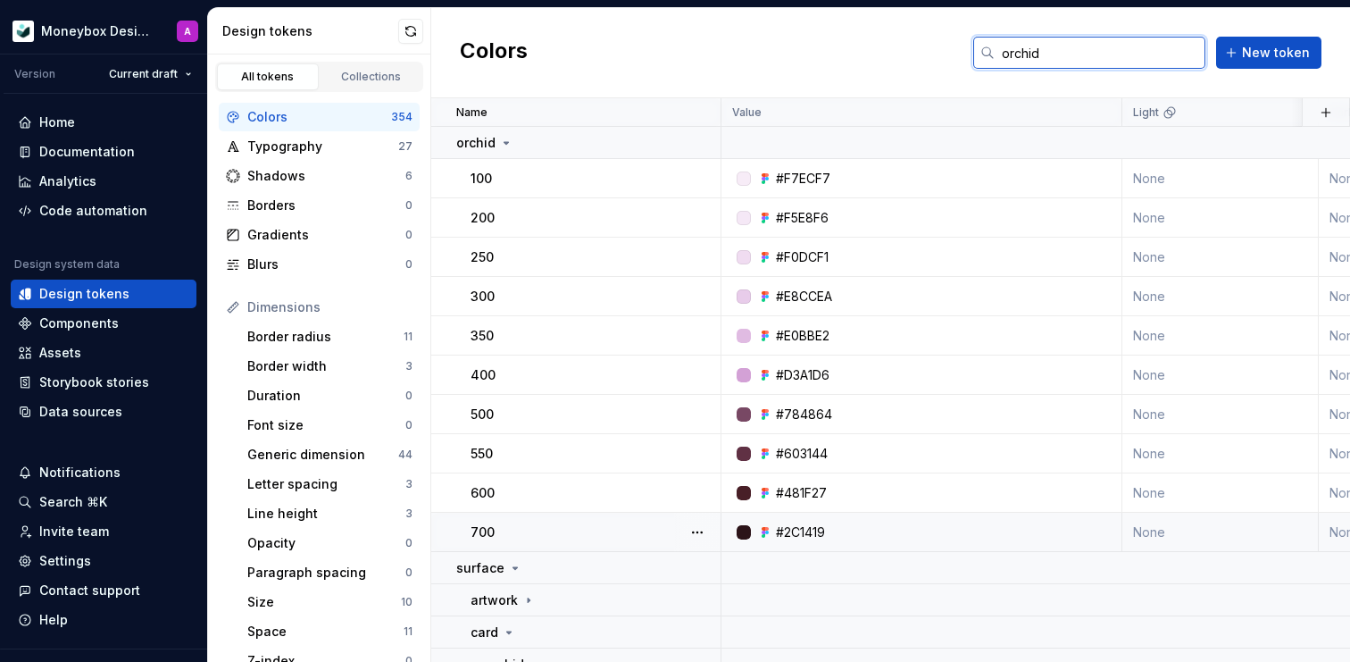
type input "orchid"
click at [794, 539] on div "#2C1419" at bounding box center [800, 532] width 49 height 18
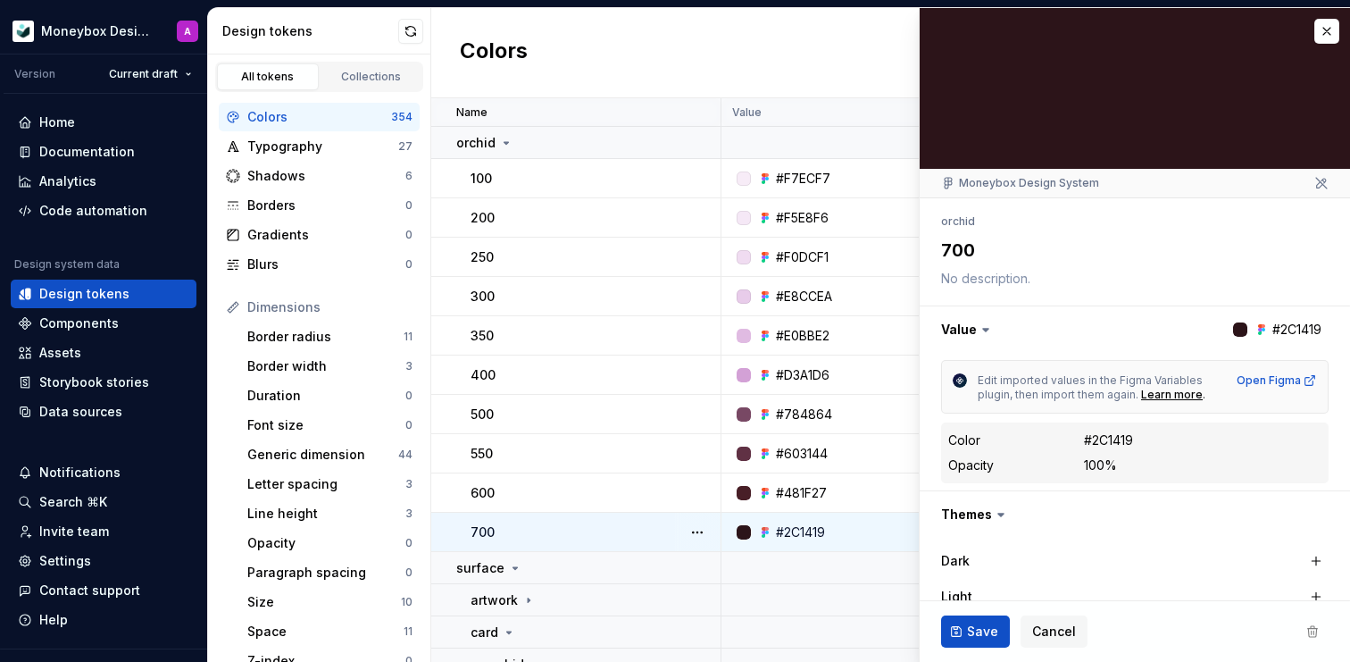
click at [1113, 444] on div "#2C1419" at bounding box center [1108, 440] width 49 height 18
copy div "2C1419"
type textarea "*"
